Goal: Check status: Check status

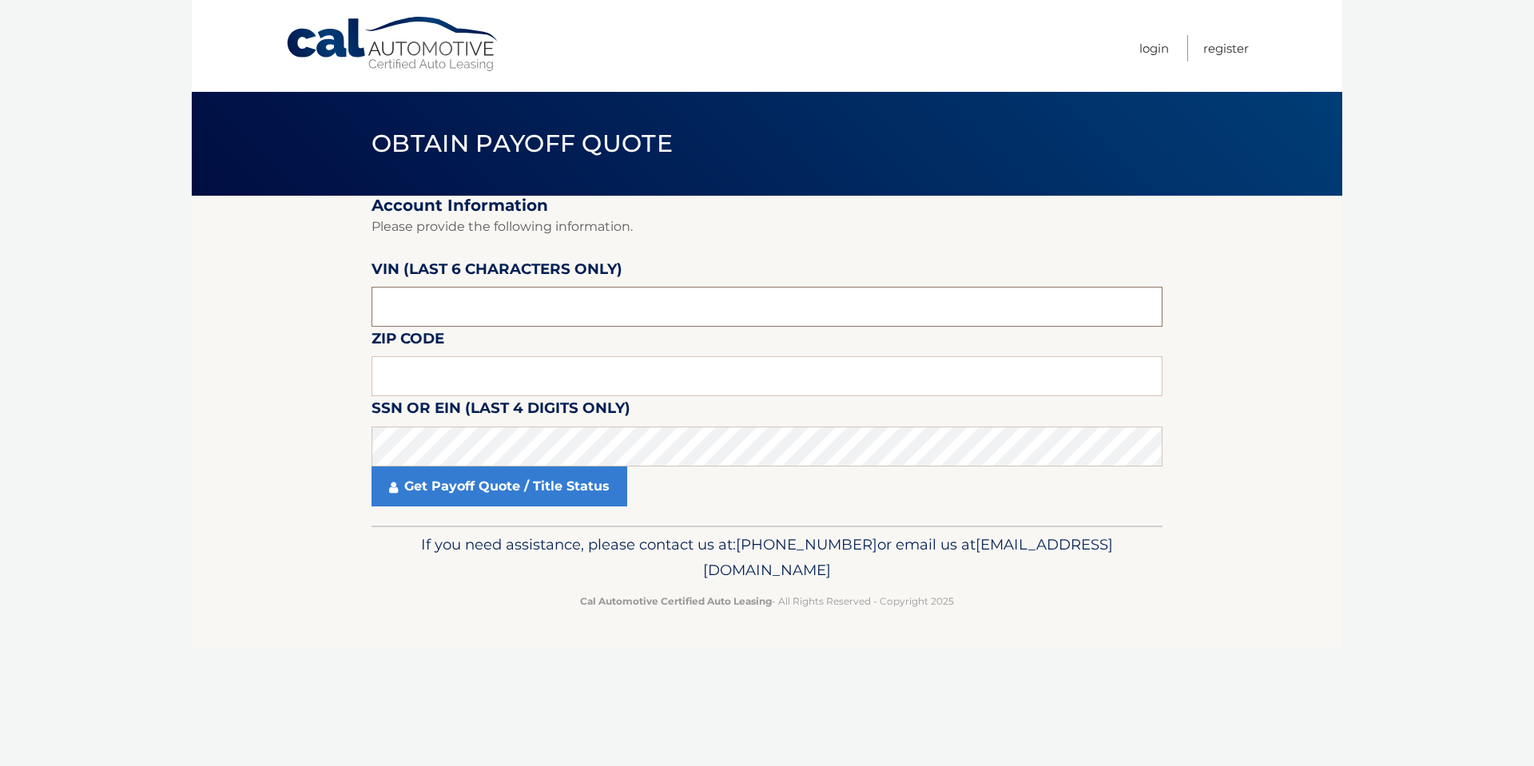
click at [437, 310] on input "text" at bounding box center [767, 307] width 791 height 40
type input "010843"
click at [432, 356] on label "Zip Code" at bounding box center [408, 342] width 73 height 30
click at [428, 366] on input "text" at bounding box center [767, 376] width 791 height 40
type input "08724"
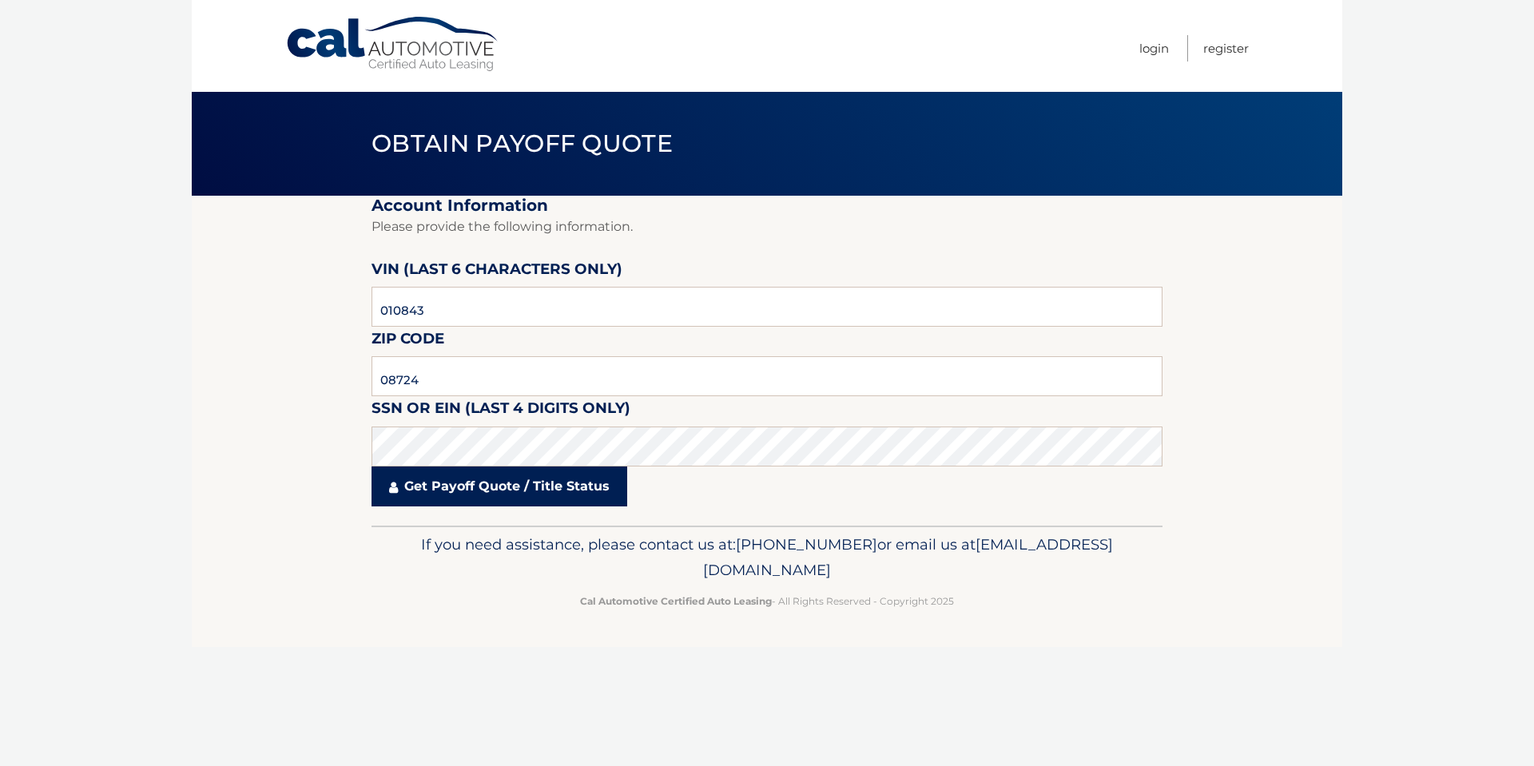
click at [440, 481] on link "Get Payoff Quote / Title Status" at bounding box center [500, 487] width 256 height 40
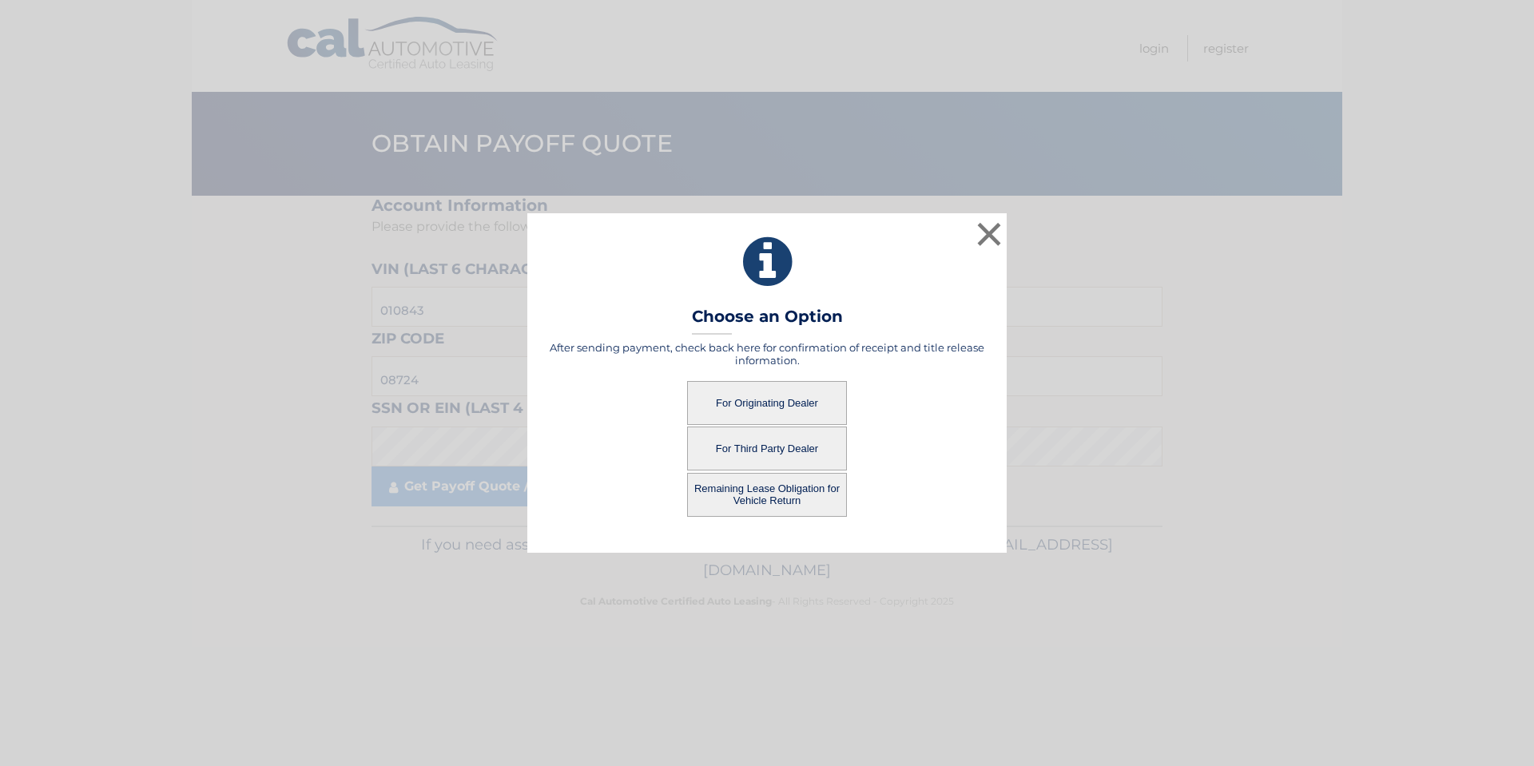
click at [742, 404] on button "For Originating Dealer" at bounding box center [767, 403] width 160 height 44
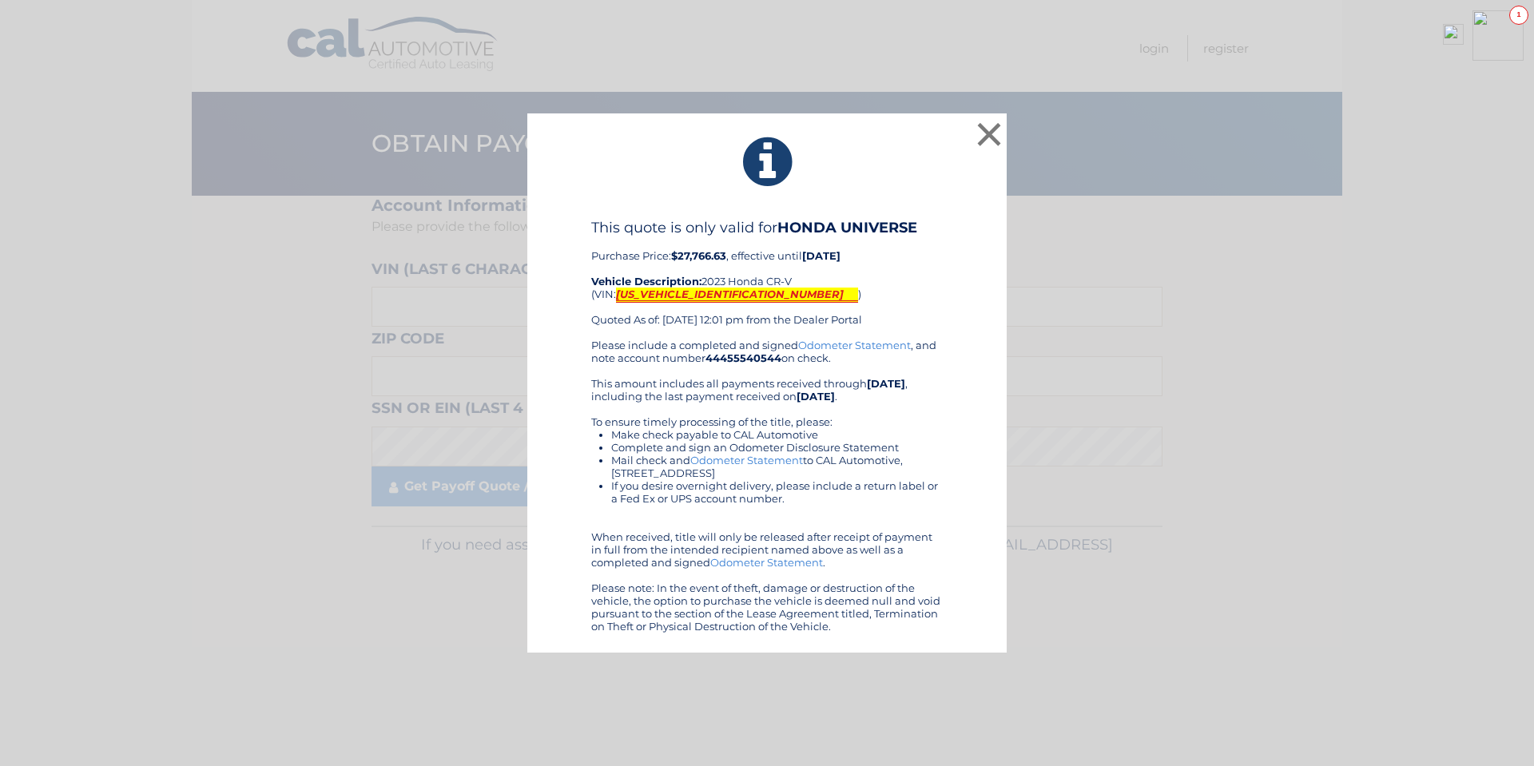
click at [670, 288] on mark "7FARS4H77PE010843" at bounding box center [737, 295] width 242 height 15
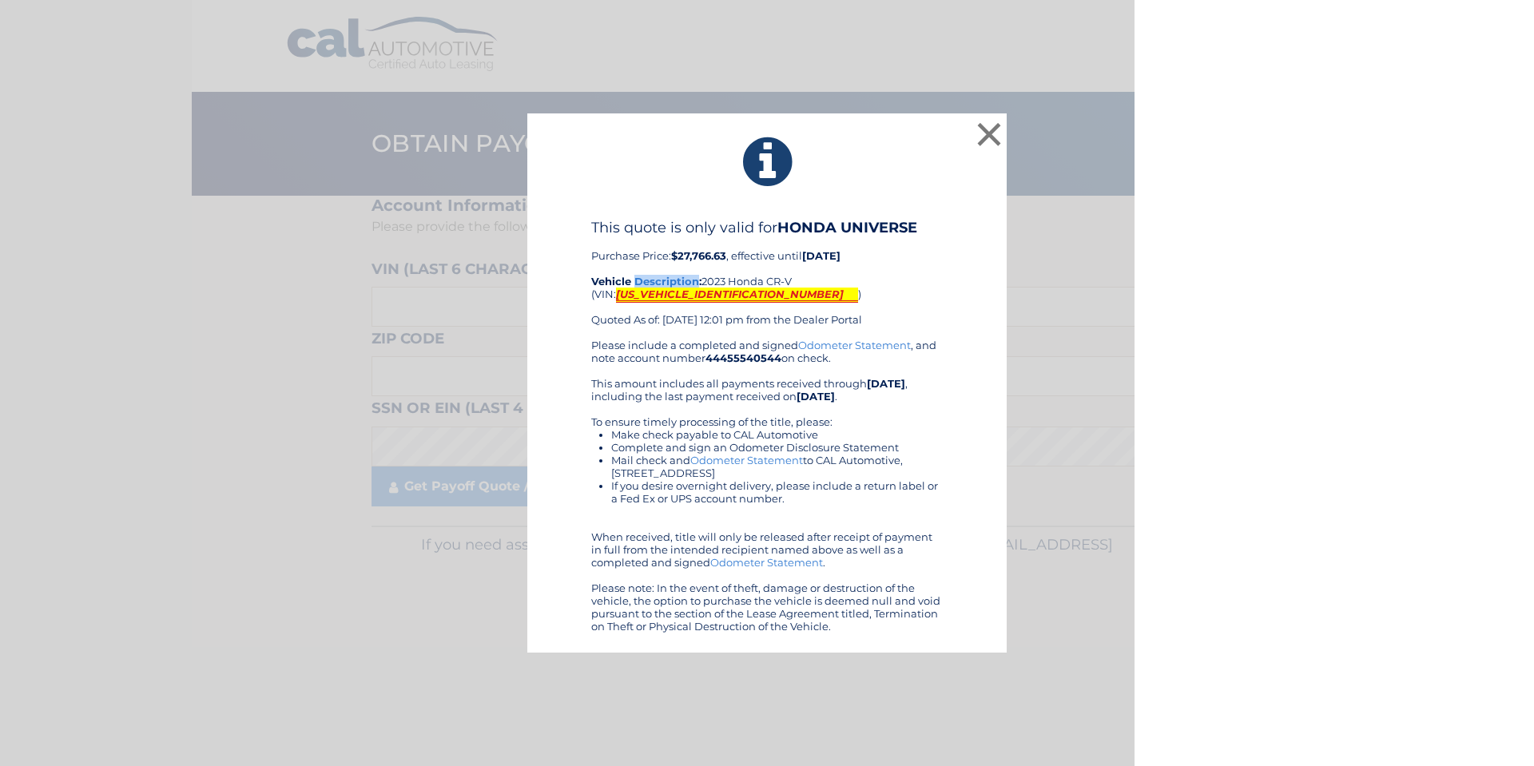
click at [670, 288] on mark "7FARS4H77PE010843" at bounding box center [737, 295] width 242 height 15
click at [670, 296] on mark "7FARS4H77PE010843" at bounding box center [737, 295] width 242 height 15
copy mark "7FARS4H77PE010843"
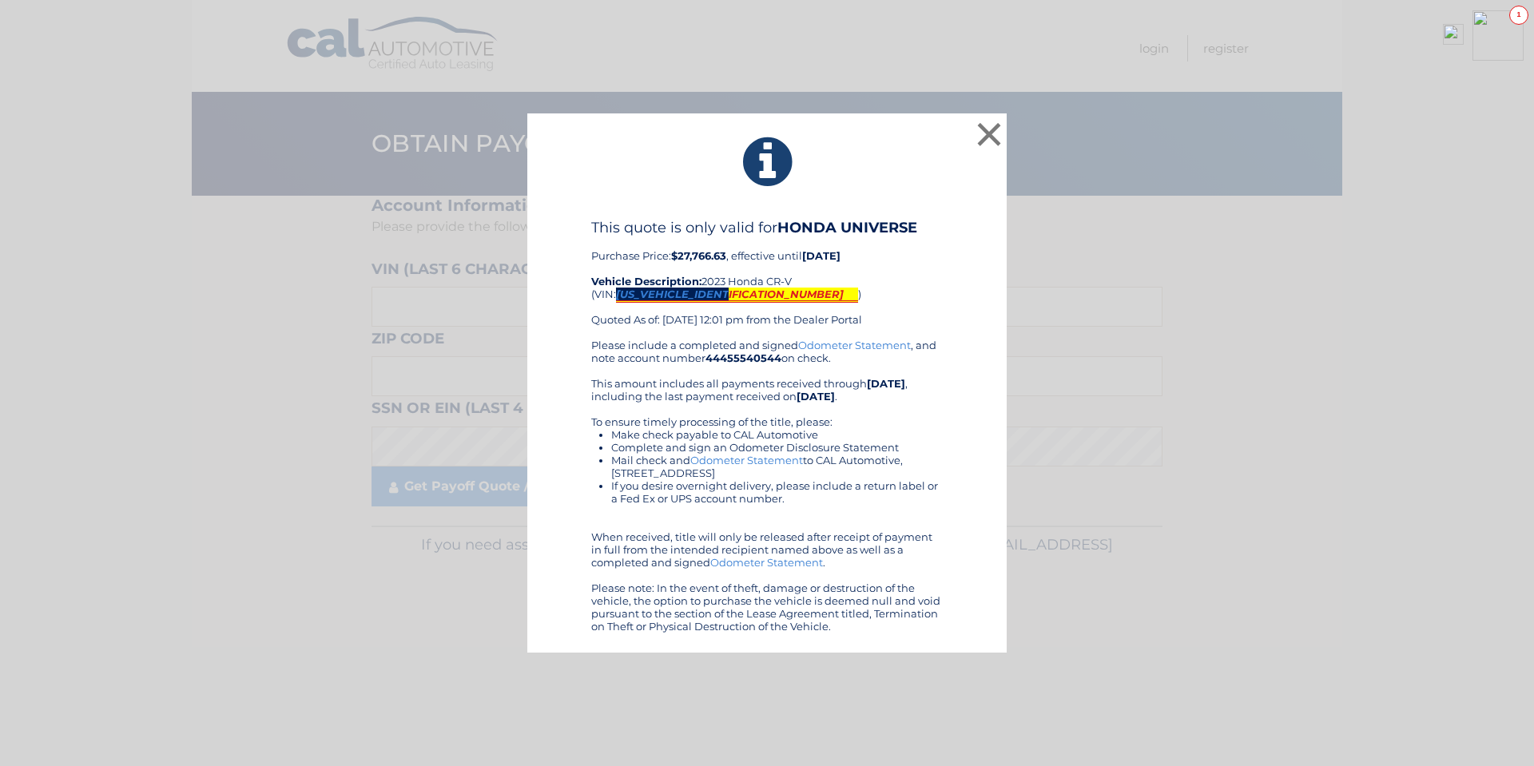
click at [1450, 24] on img at bounding box center [1453, 34] width 21 height 21
